Goal: Obtain resource: Obtain resource

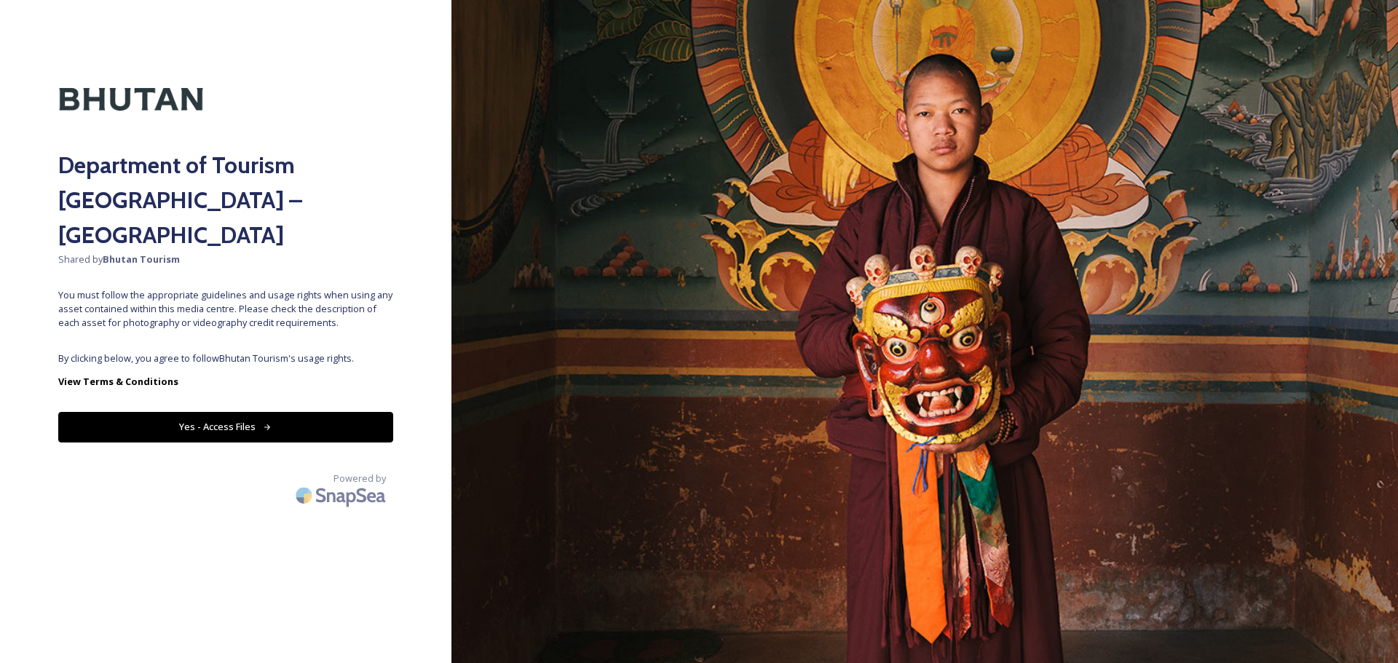
click at [189, 412] on button "Yes - Access Files" at bounding box center [225, 427] width 335 height 30
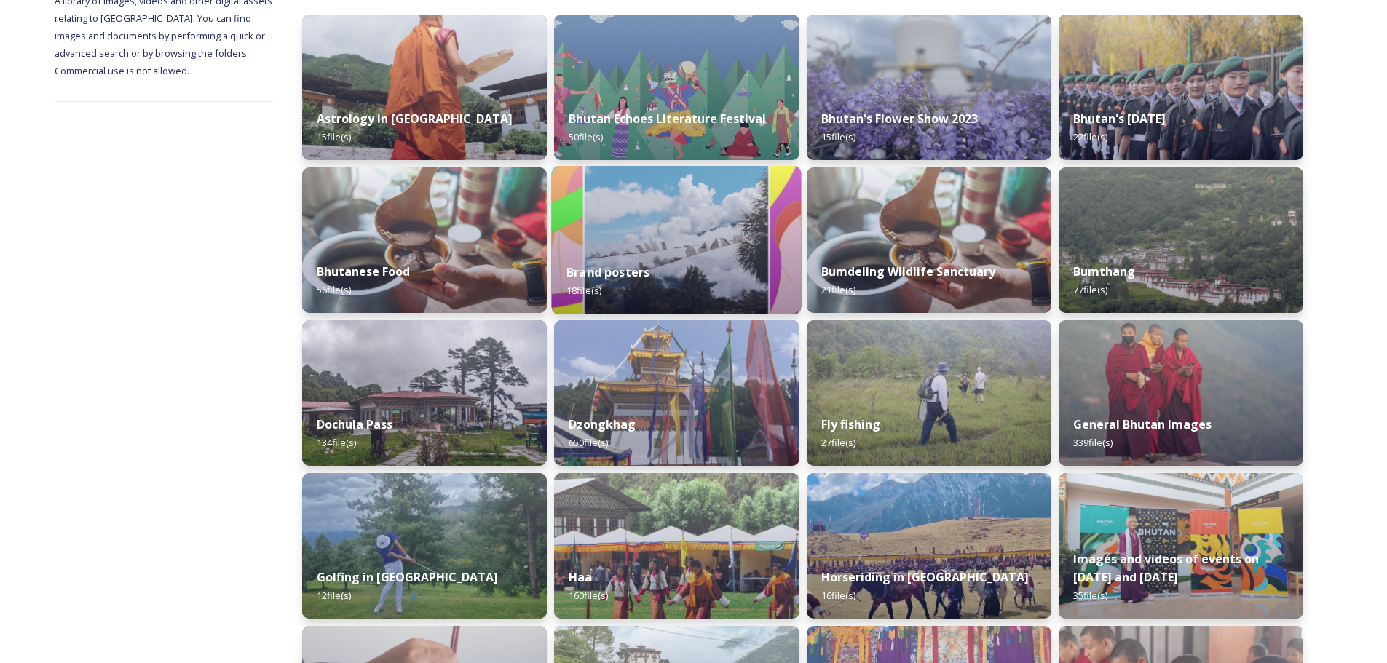
scroll to position [87, 0]
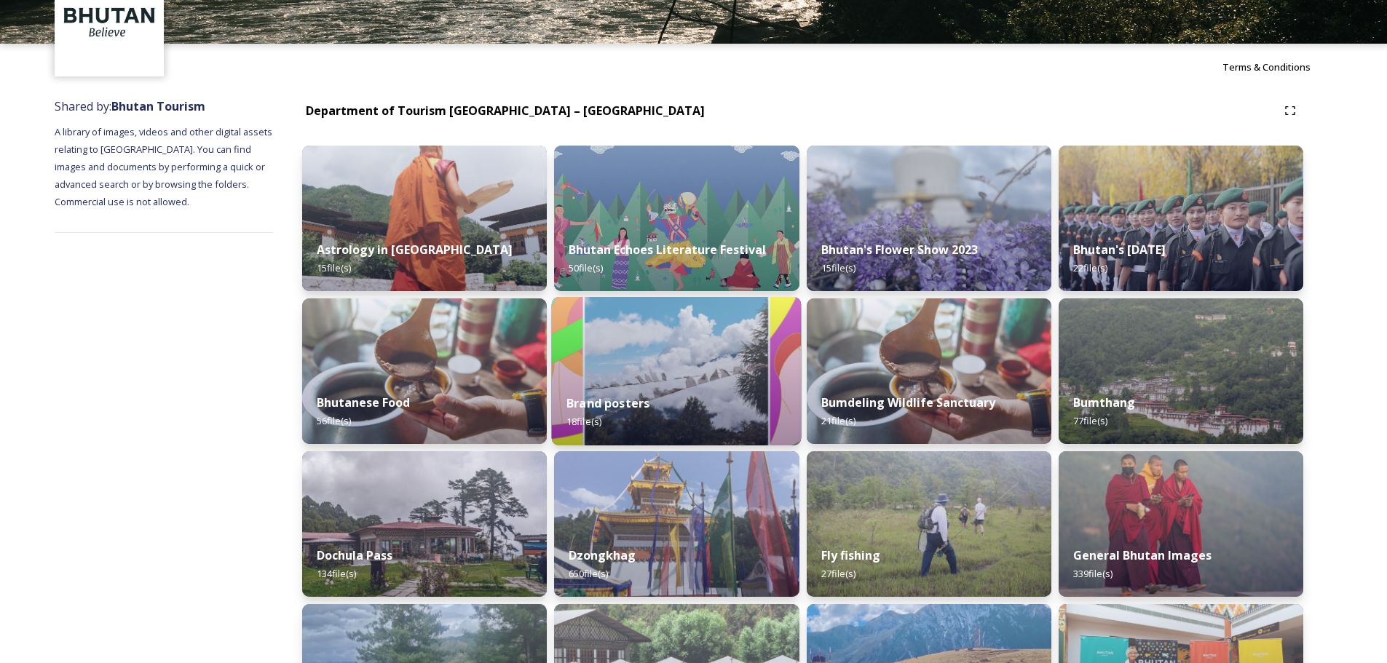
click at [707, 363] on img at bounding box center [677, 371] width 250 height 149
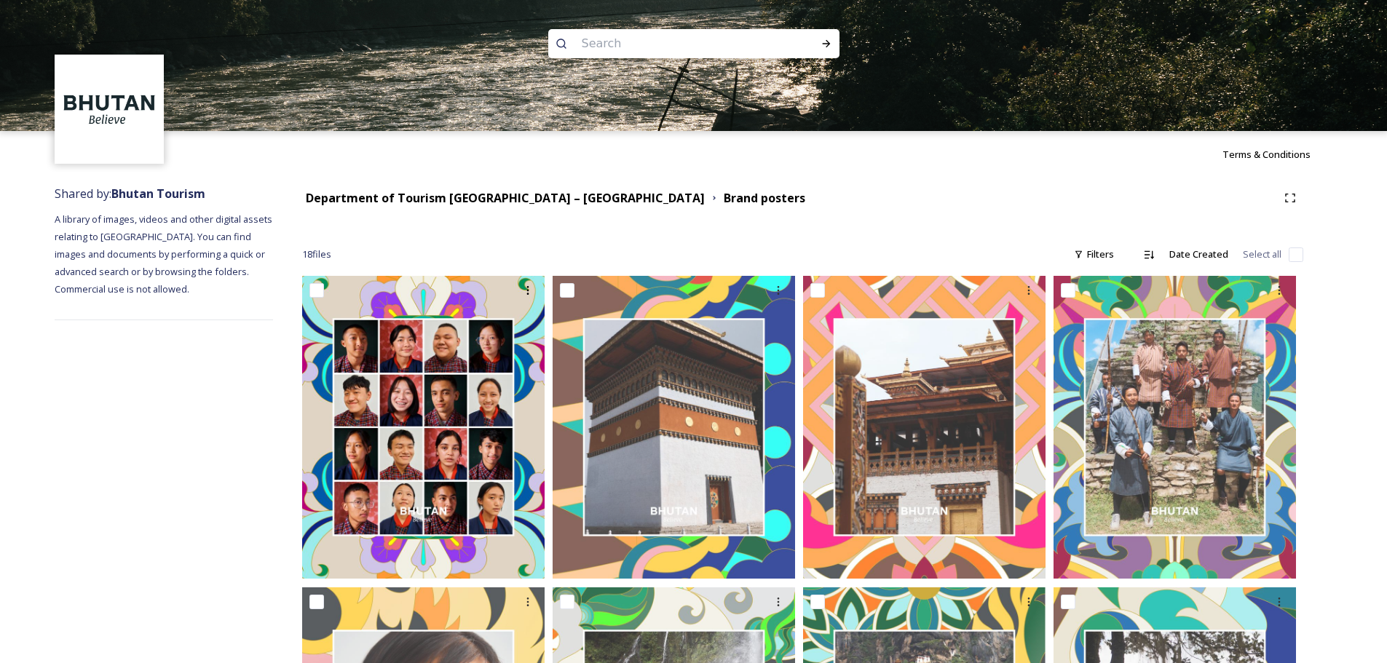
drag, startPoint x: 550, startPoint y: 216, endPoint x: 542, endPoint y: 216, distance: 8.0
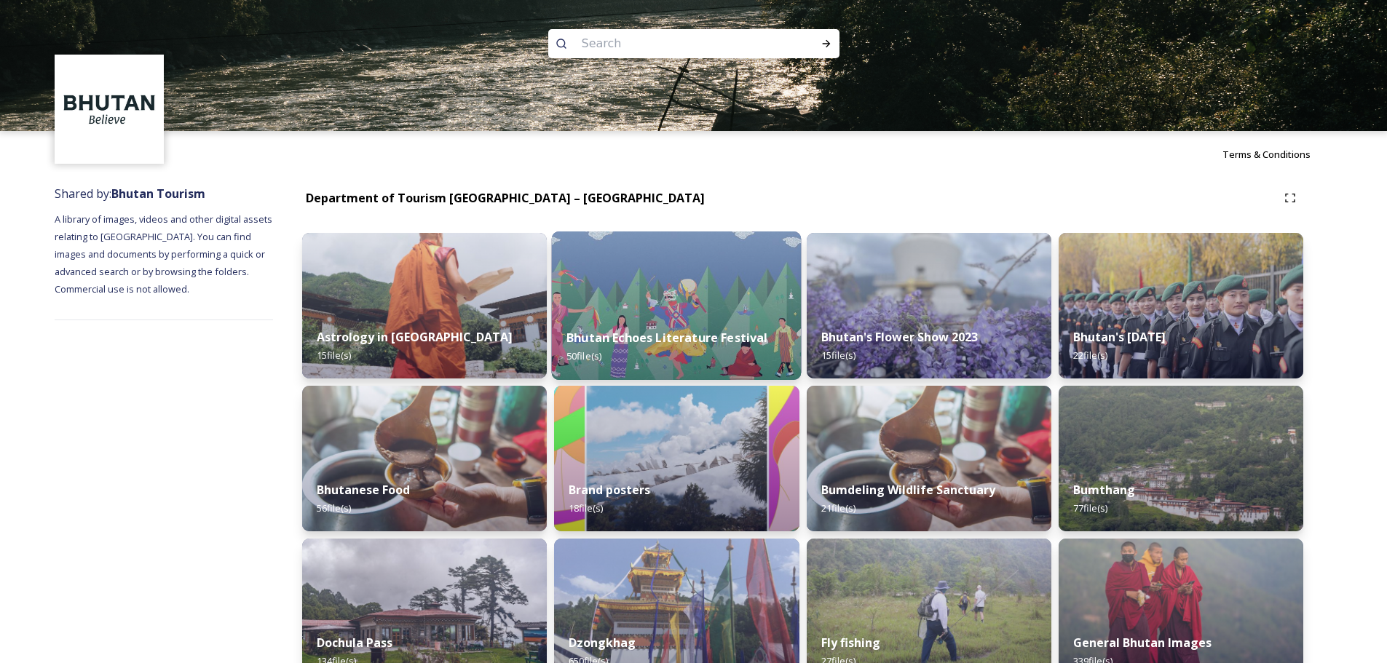
scroll to position [146, 0]
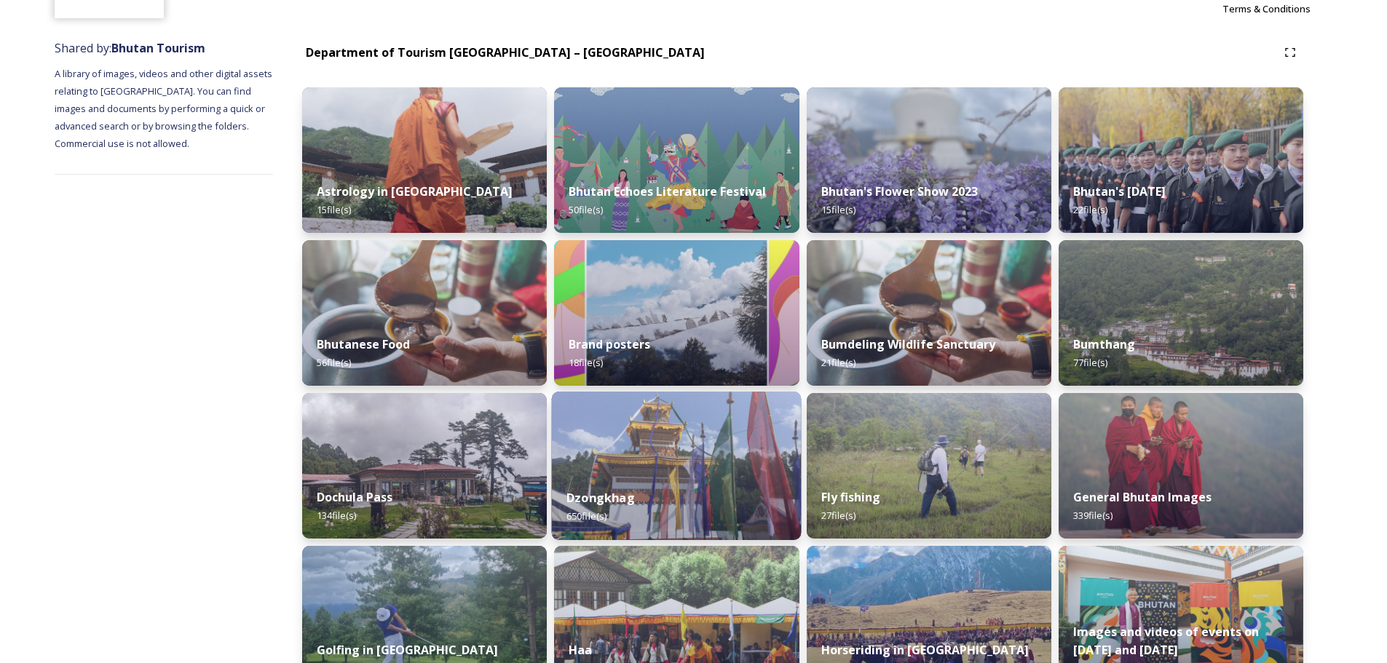
click at [675, 438] on img at bounding box center [677, 466] width 250 height 149
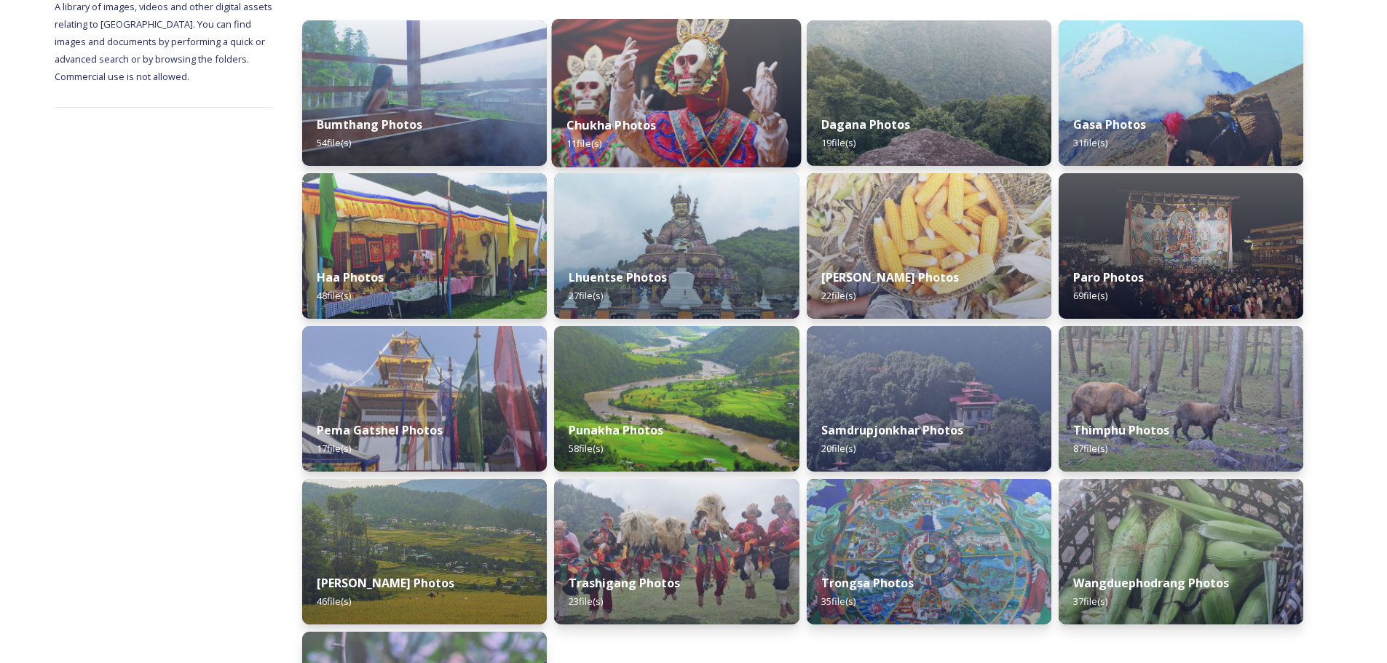
scroll to position [73, 0]
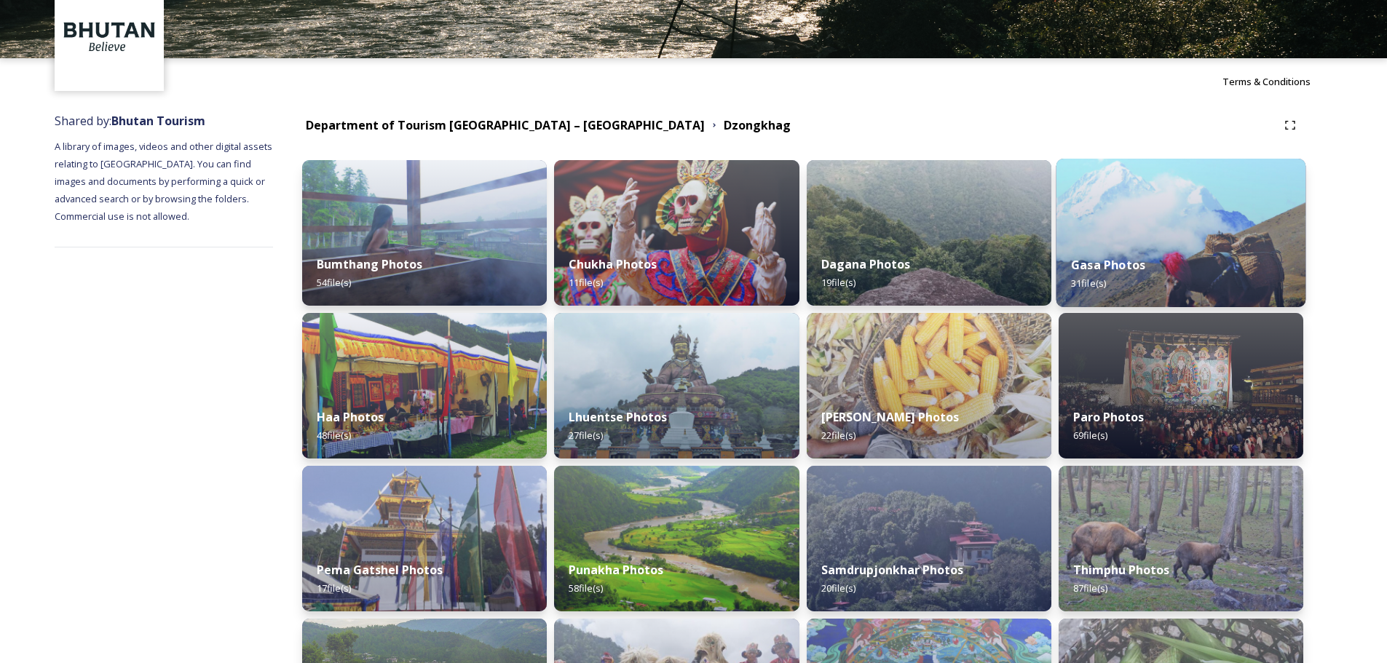
click at [1141, 217] on img at bounding box center [1181, 233] width 250 height 149
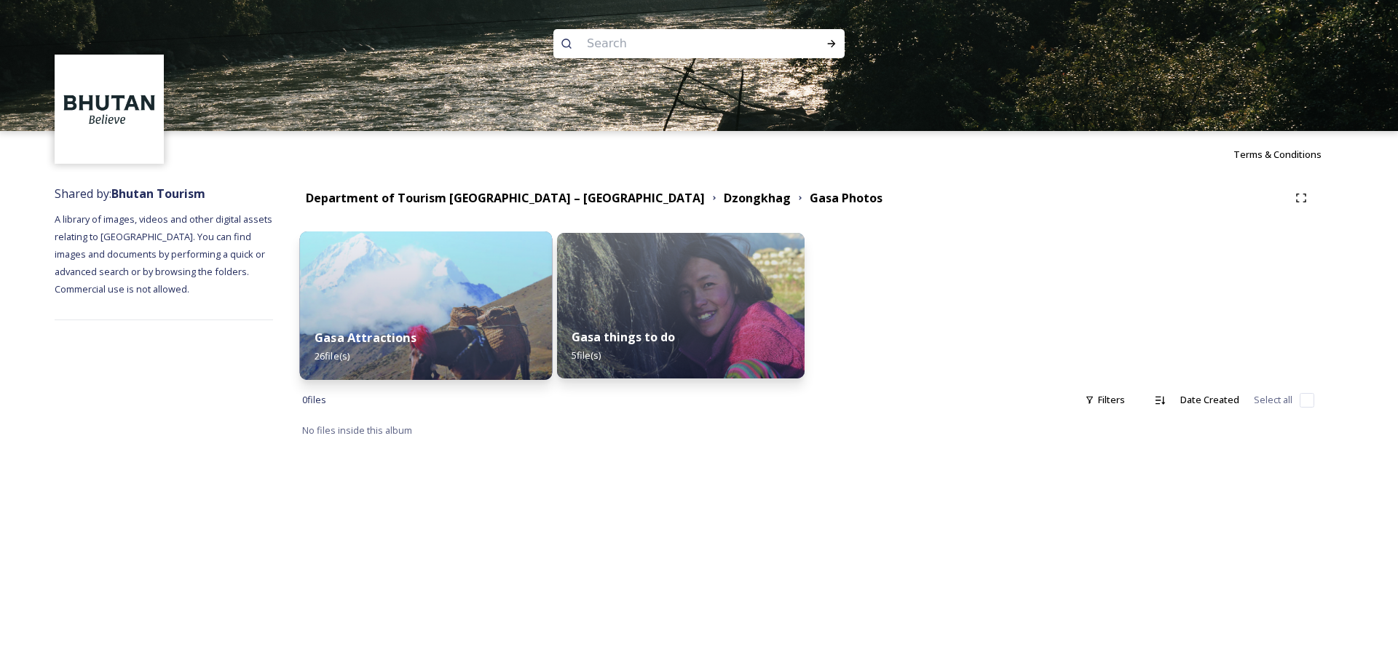
click at [462, 277] on img at bounding box center [426, 306] width 253 height 149
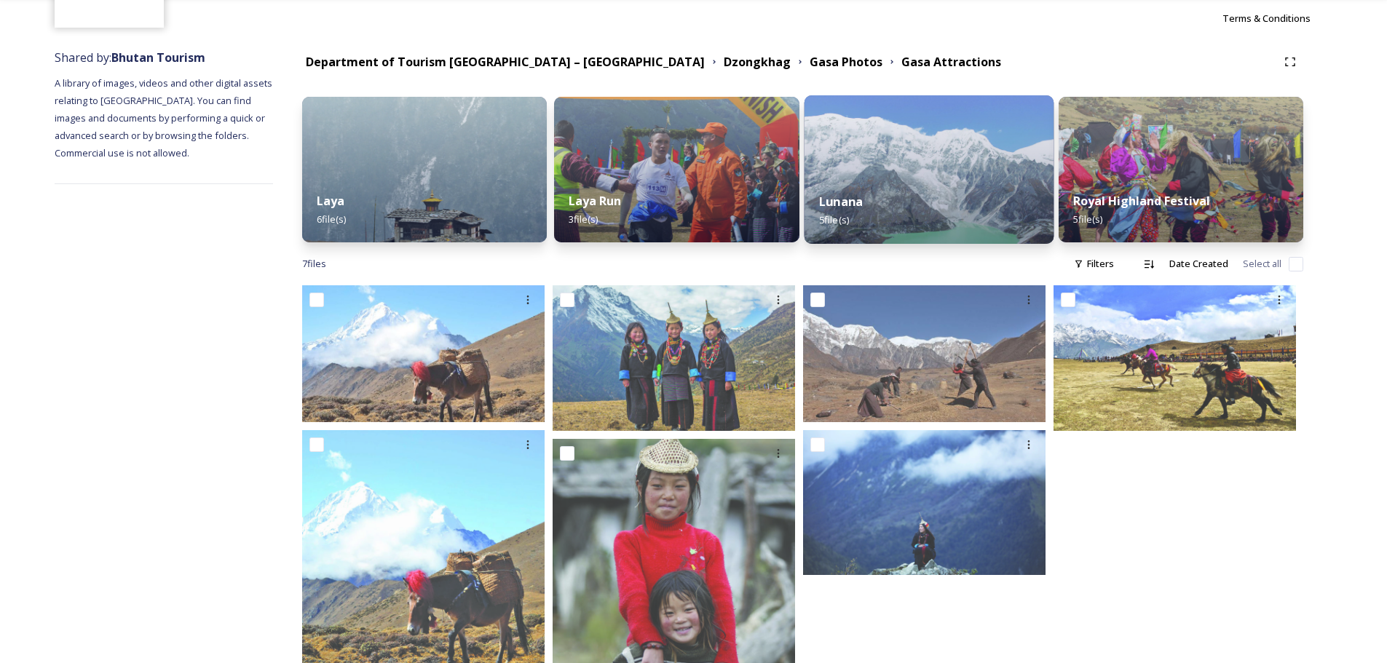
scroll to position [41, 0]
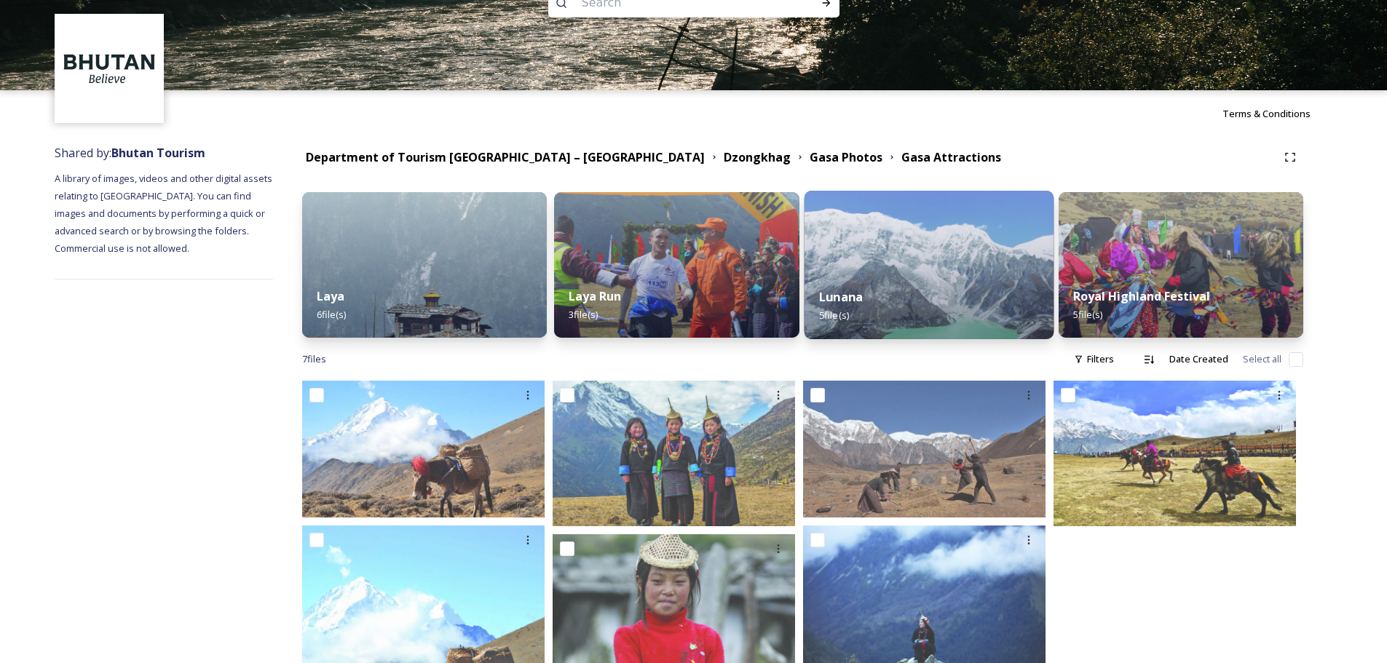
click at [896, 254] on img at bounding box center [929, 265] width 250 height 149
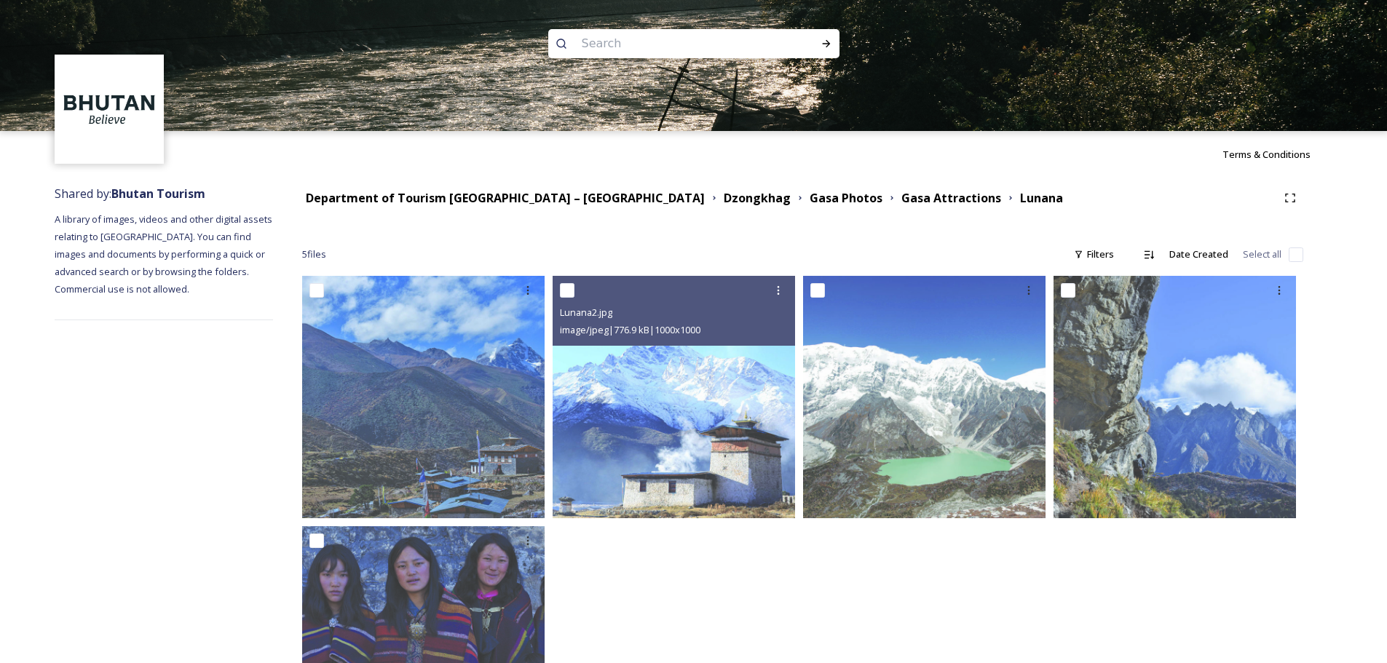
scroll to position [138, 0]
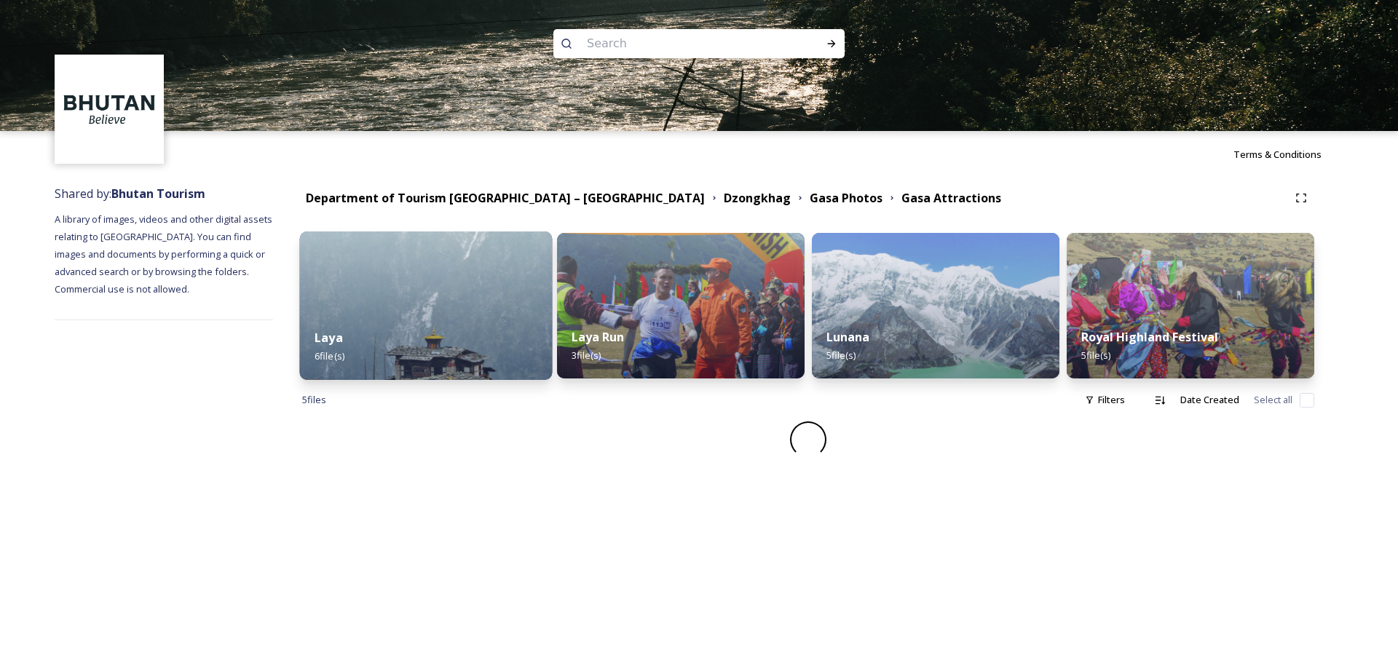
click at [408, 299] on img at bounding box center [426, 306] width 253 height 149
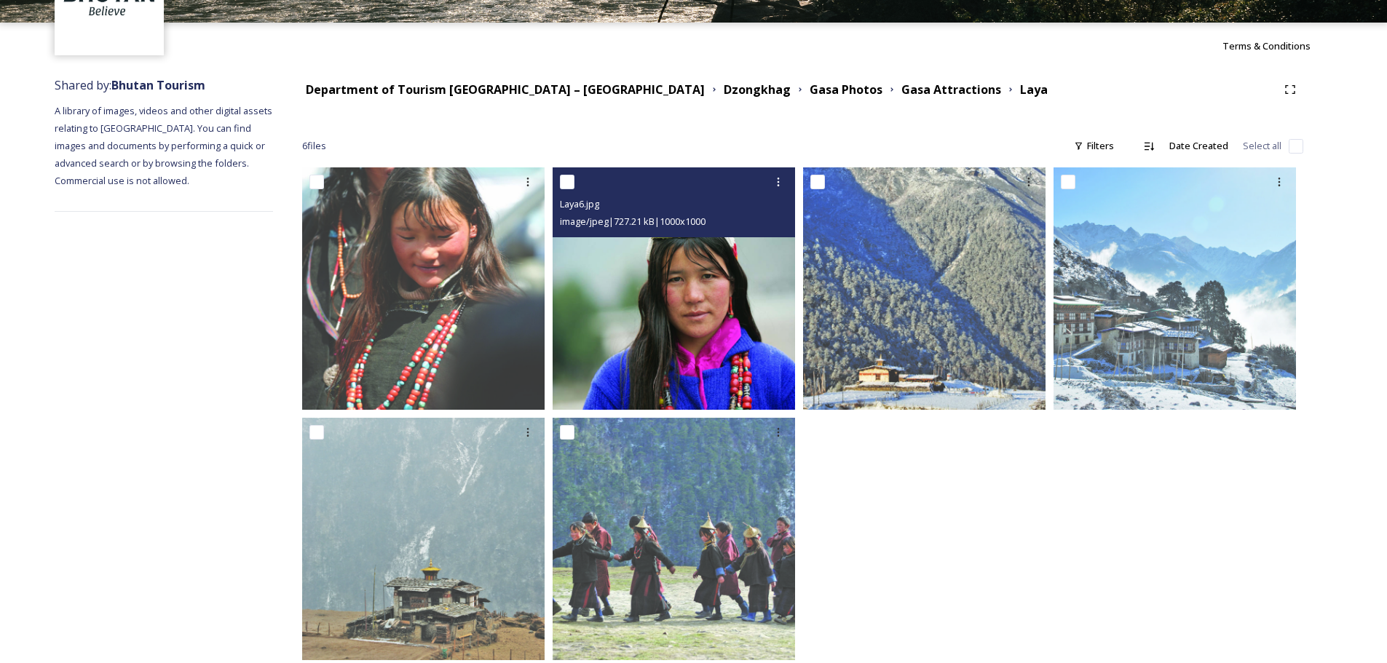
scroll to position [138, 0]
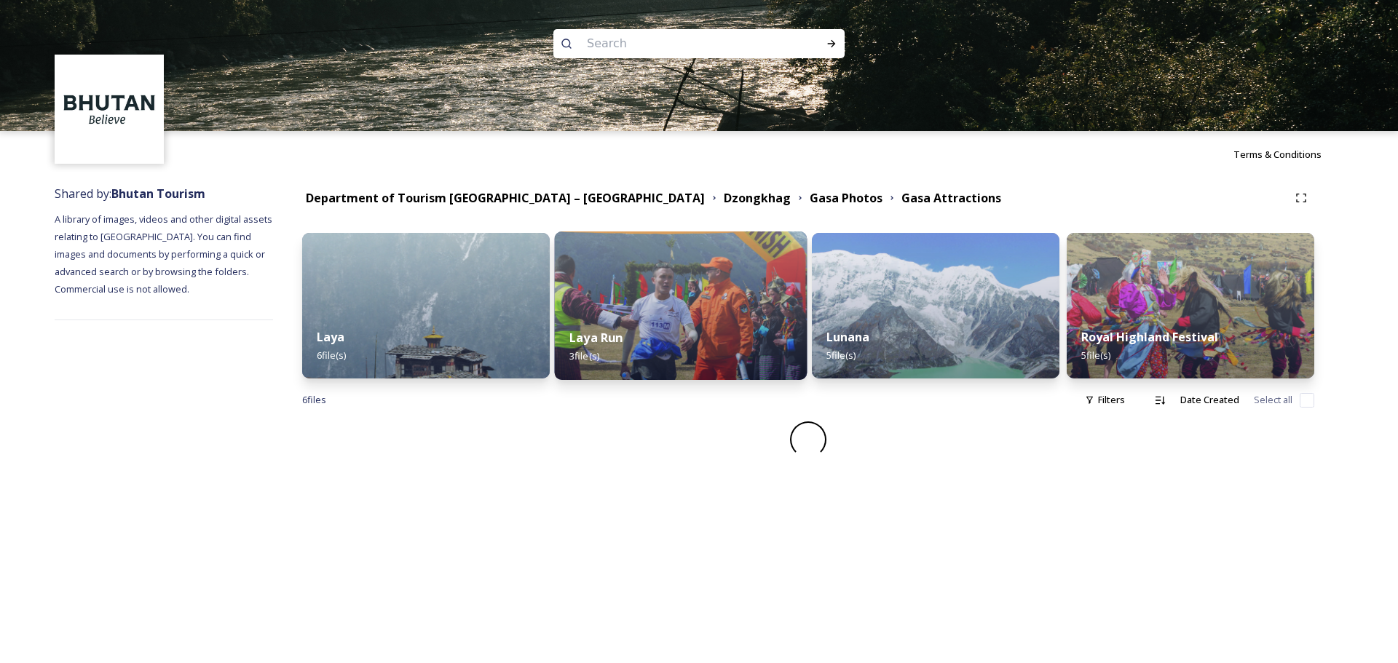
click at [746, 332] on div "Laya Run 3 file(s)" at bounding box center [681, 347] width 253 height 66
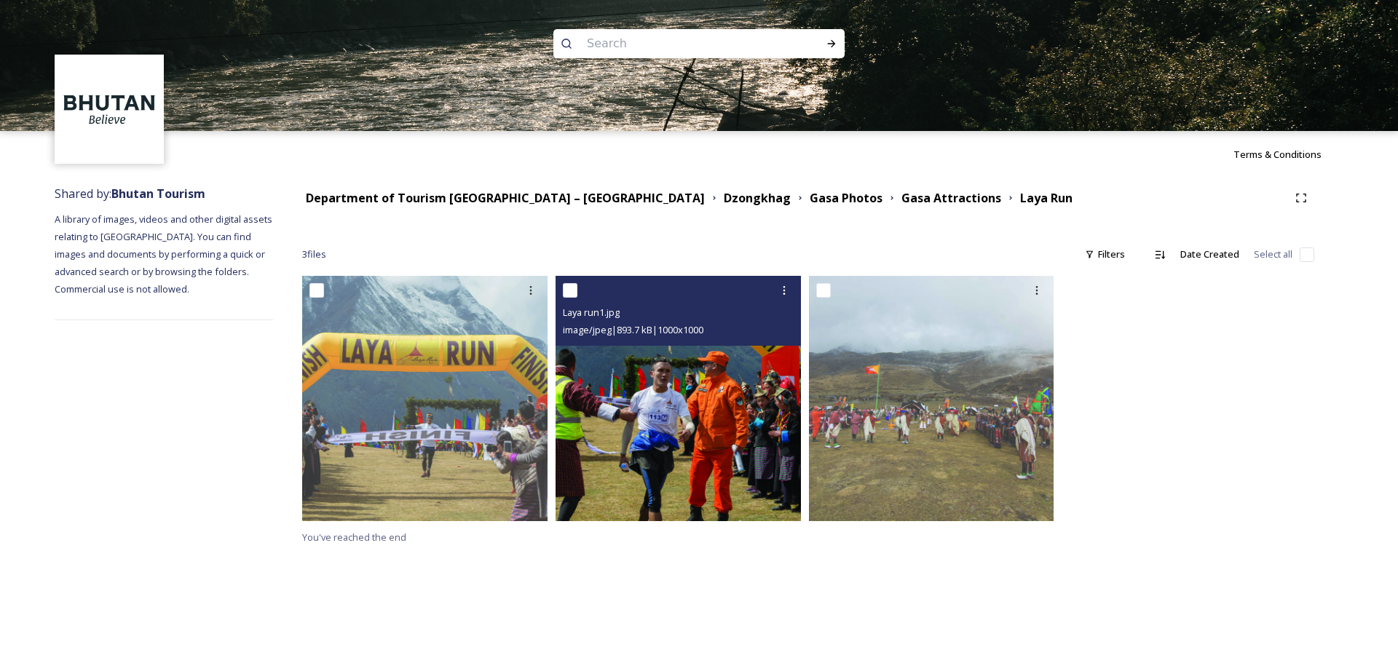
click at [695, 358] on img at bounding box center [678, 398] width 245 height 245
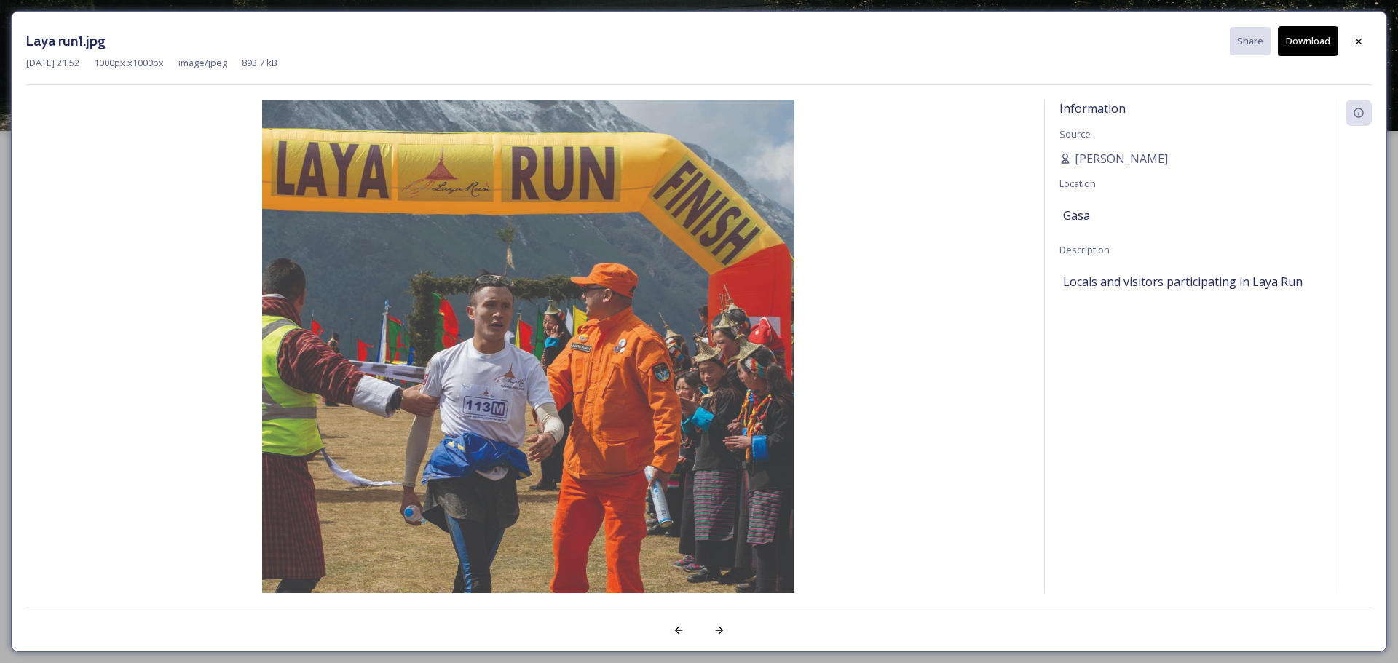
click at [830, 253] on img at bounding box center [527, 366] width 1003 height 532
click at [1360, 47] on icon at bounding box center [1359, 42] width 12 height 12
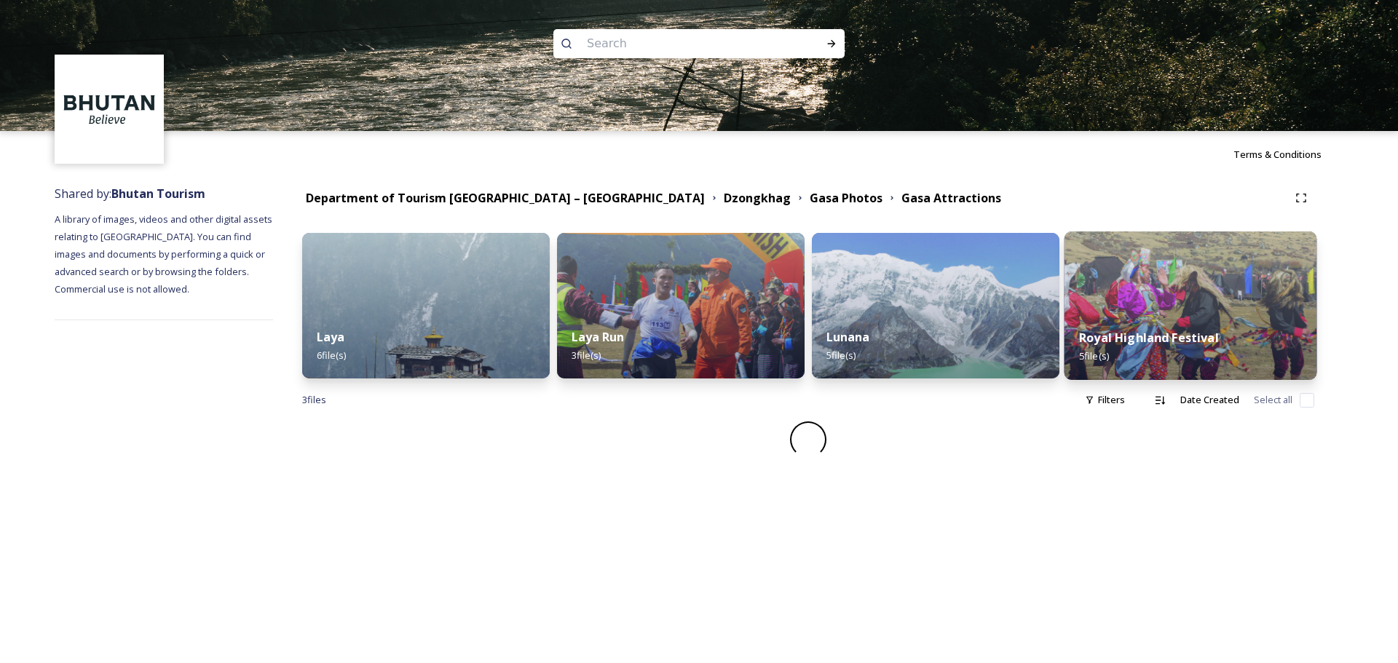
click at [1141, 307] on img at bounding box center [1191, 306] width 253 height 149
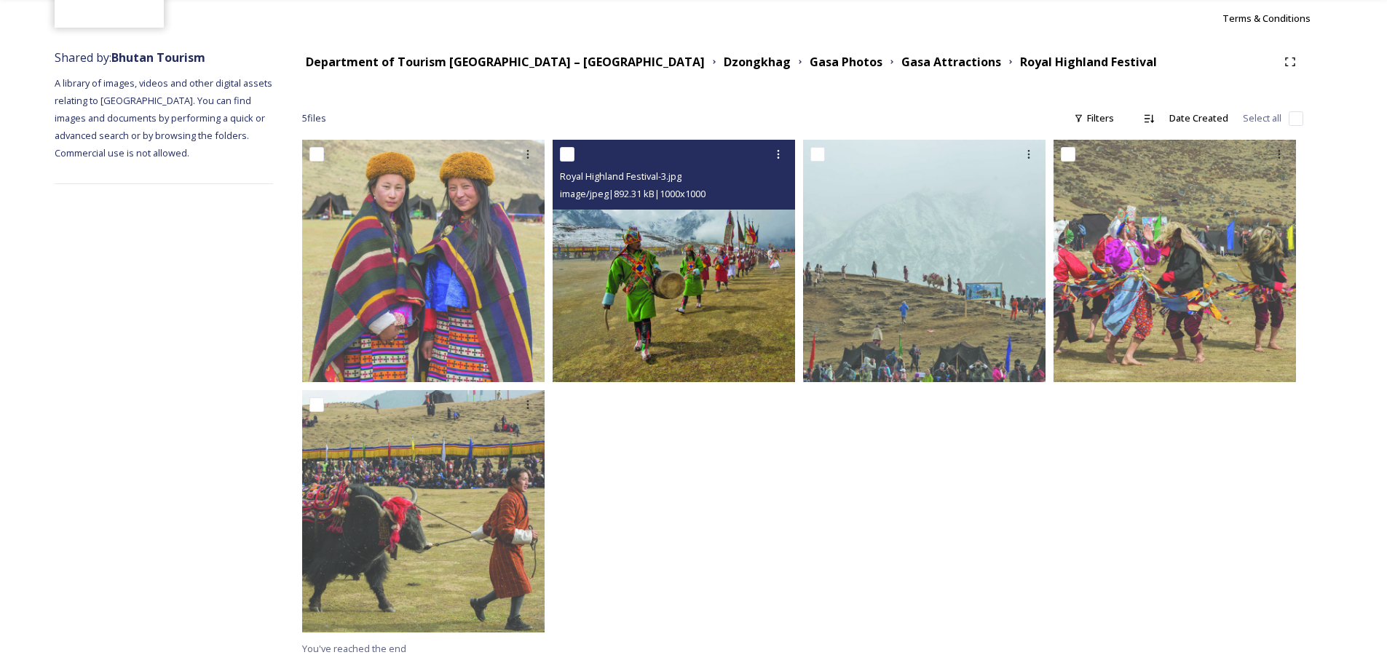
scroll to position [138, 0]
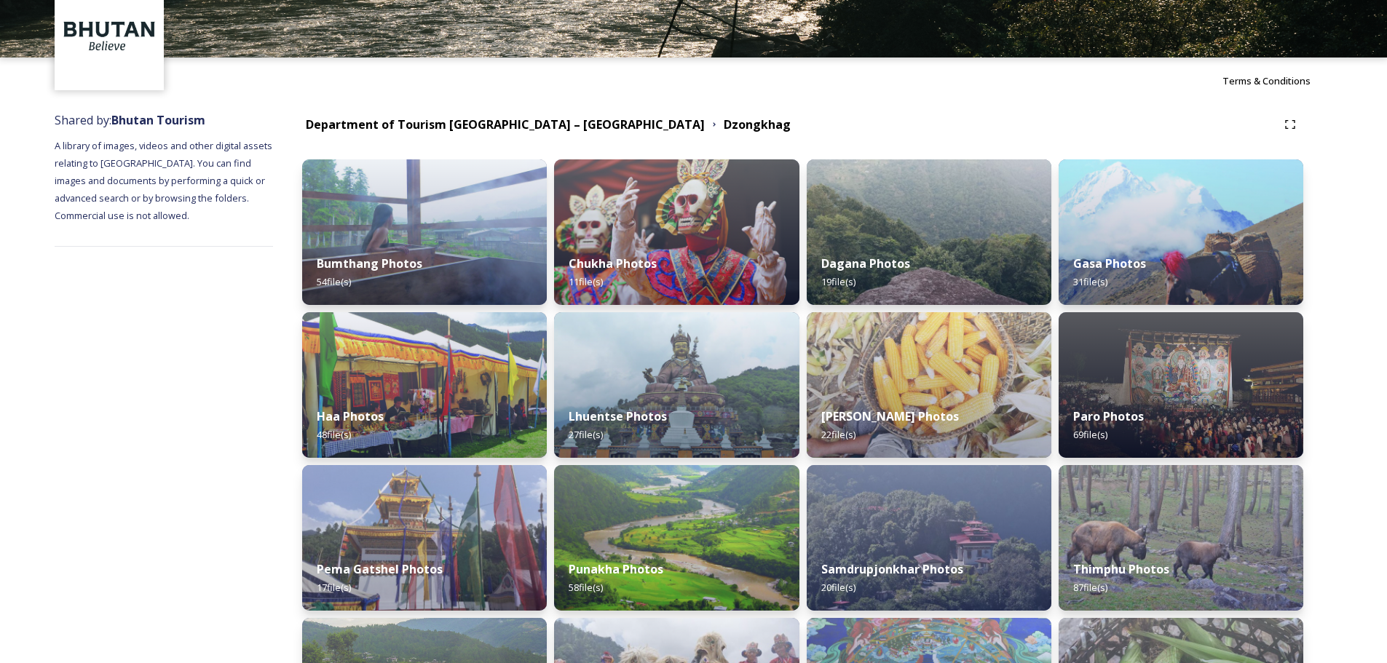
scroll to position [73, 0]
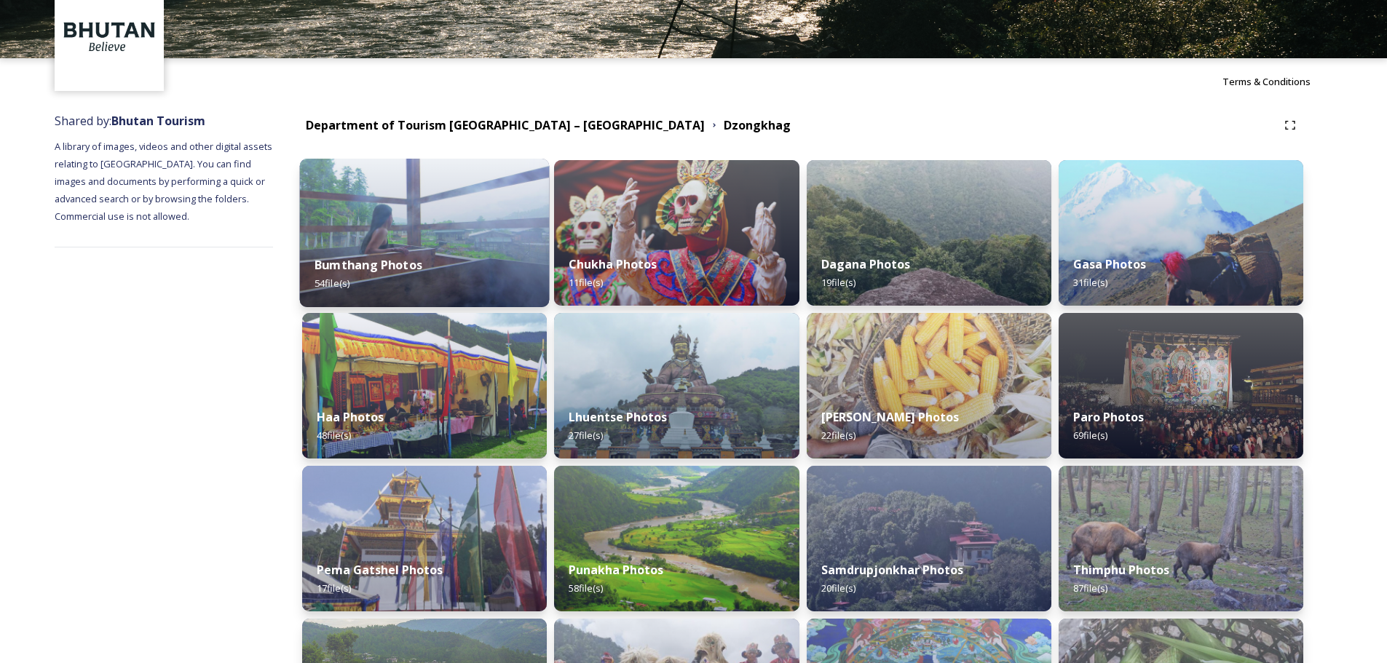
click at [495, 247] on div "Bumthang Photos 54 file(s)" at bounding box center [425, 274] width 250 height 66
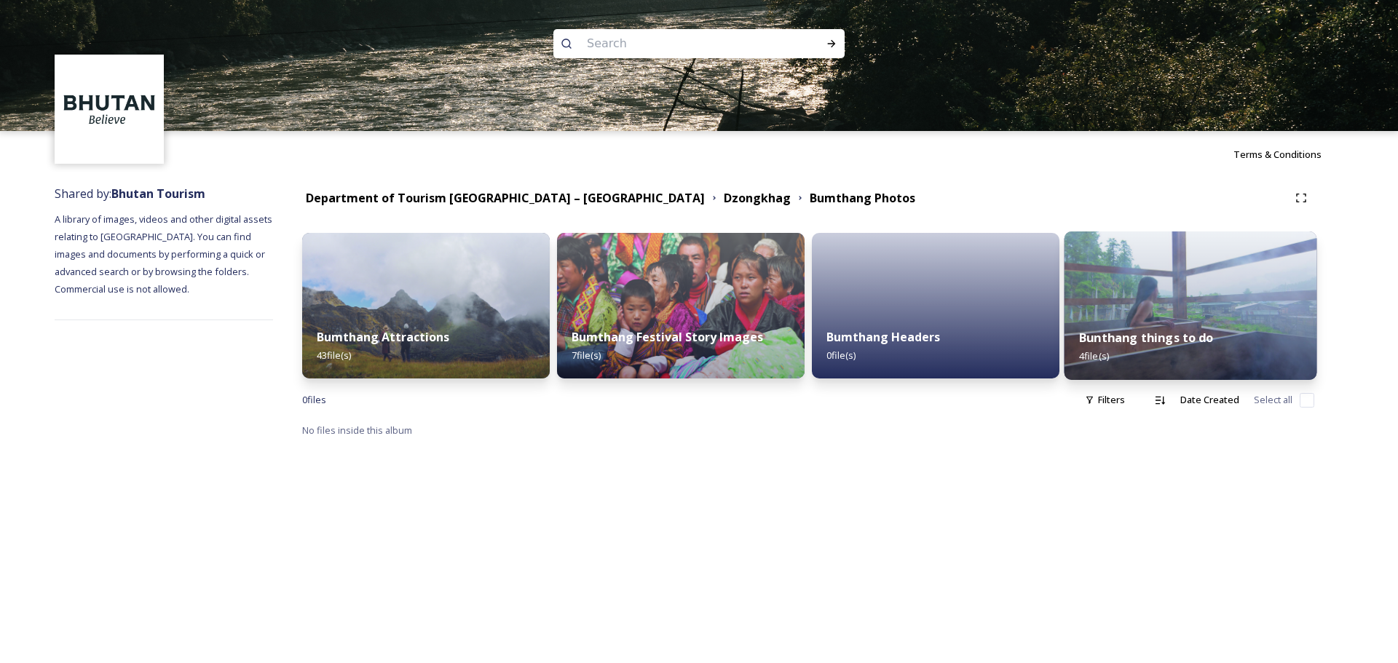
click at [1098, 304] on img at bounding box center [1191, 306] width 253 height 149
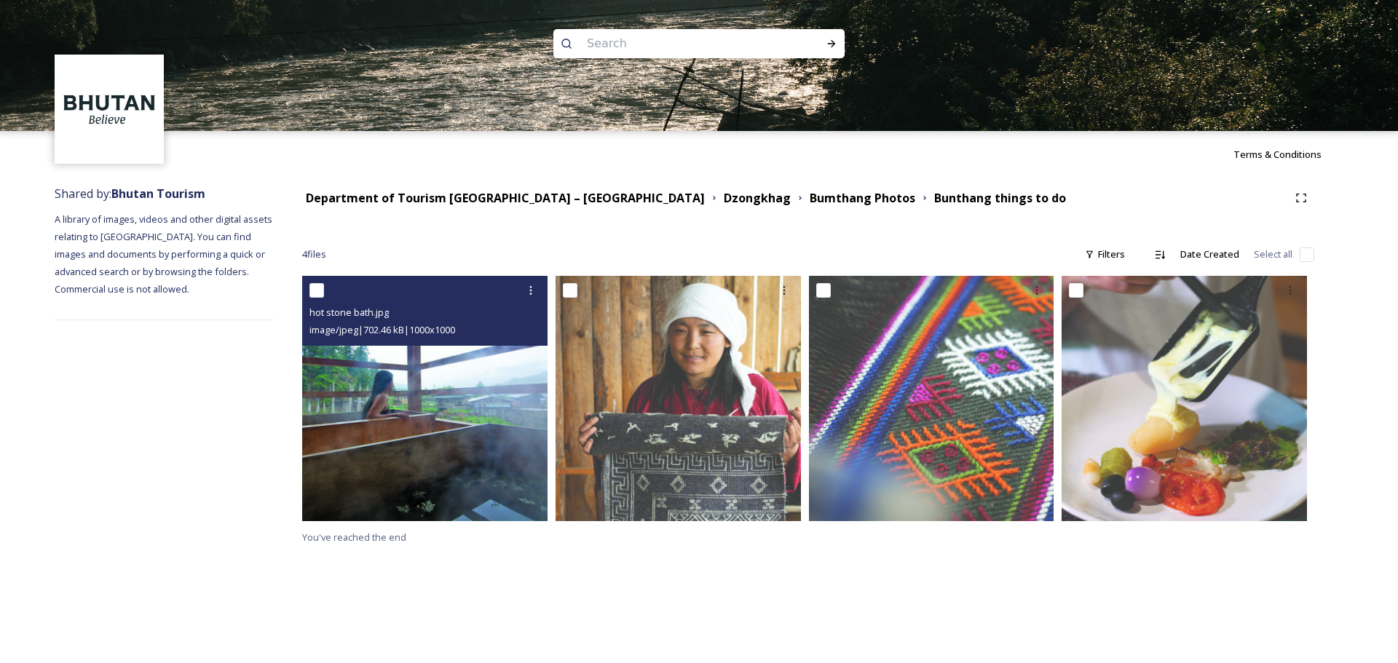
click at [422, 402] on img at bounding box center [424, 398] width 245 height 245
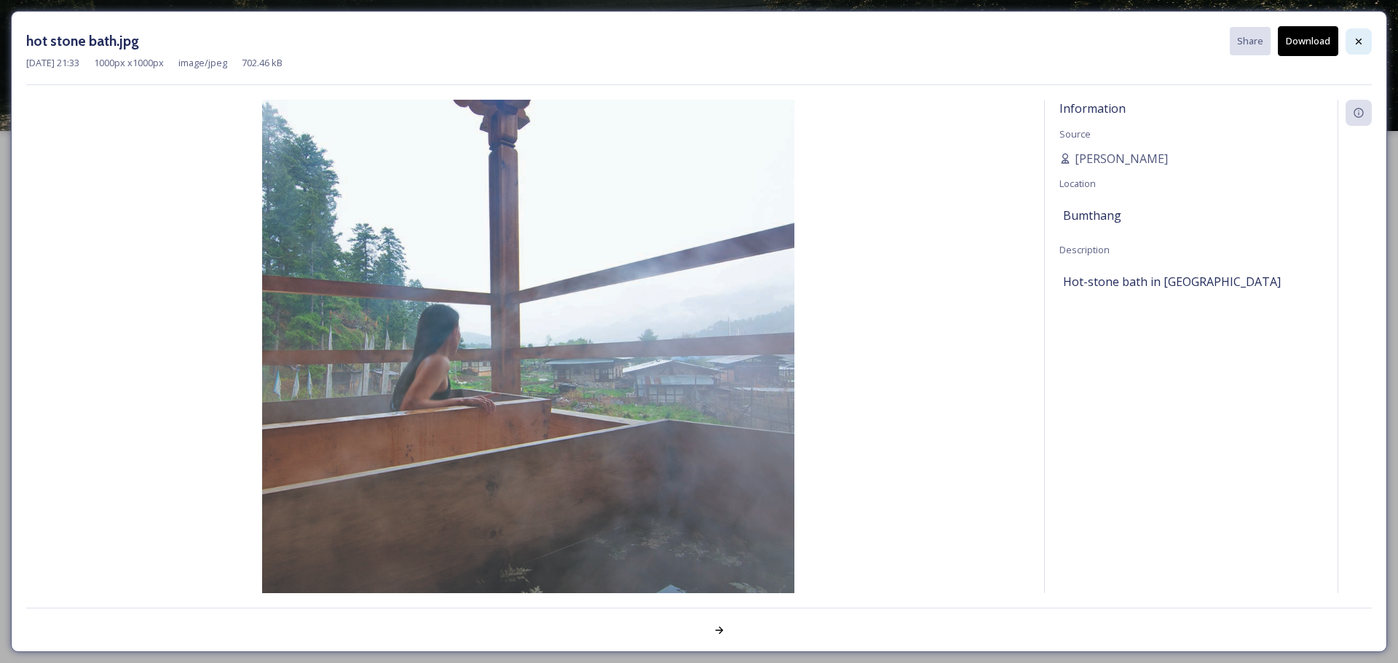
click at [1357, 43] on icon at bounding box center [1359, 41] width 6 height 6
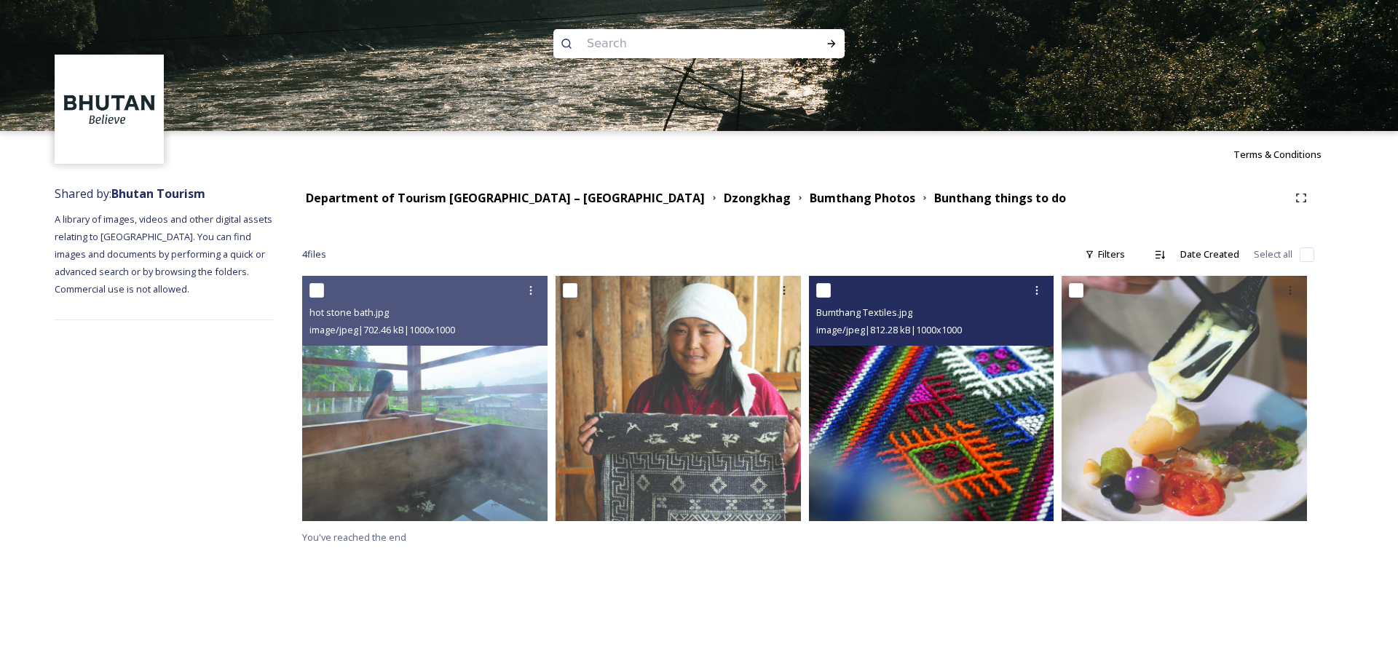
drag, startPoint x: 824, startPoint y: 390, endPoint x: 814, endPoint y: 382, distance: 13.0
